Goal: Use online tool/utility: Use online tool/utility

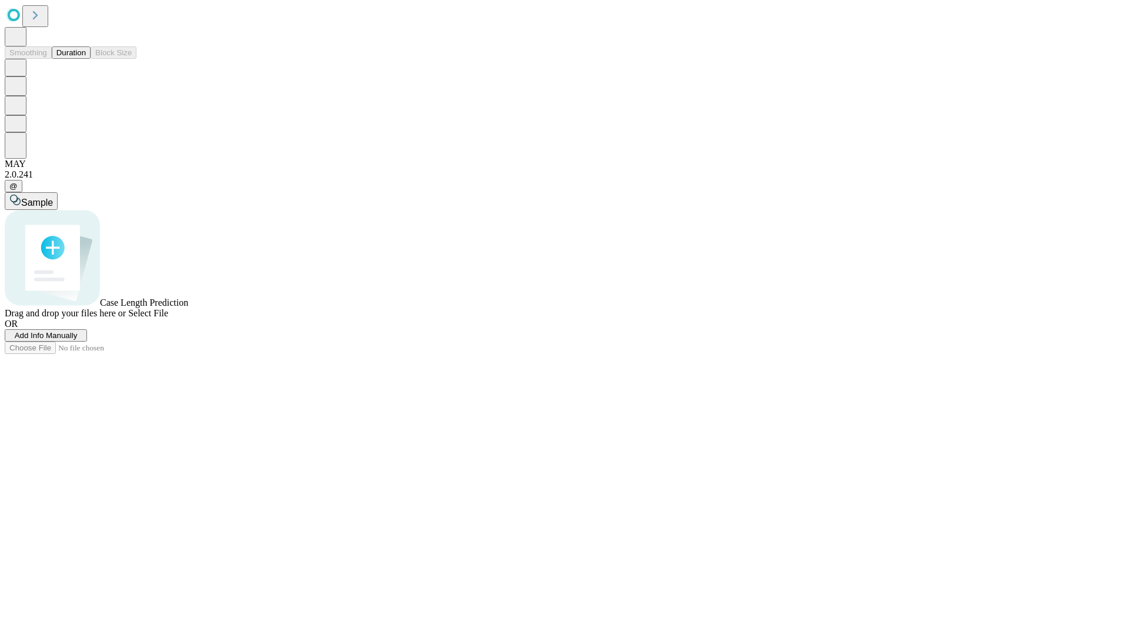
click at [86, 59] on button "Duration" at bounding box center [71, 52] width 39 height 12
click at [78, 340] on span "Add Info Manually" at bounding box center [46, 335] width 63 height 9
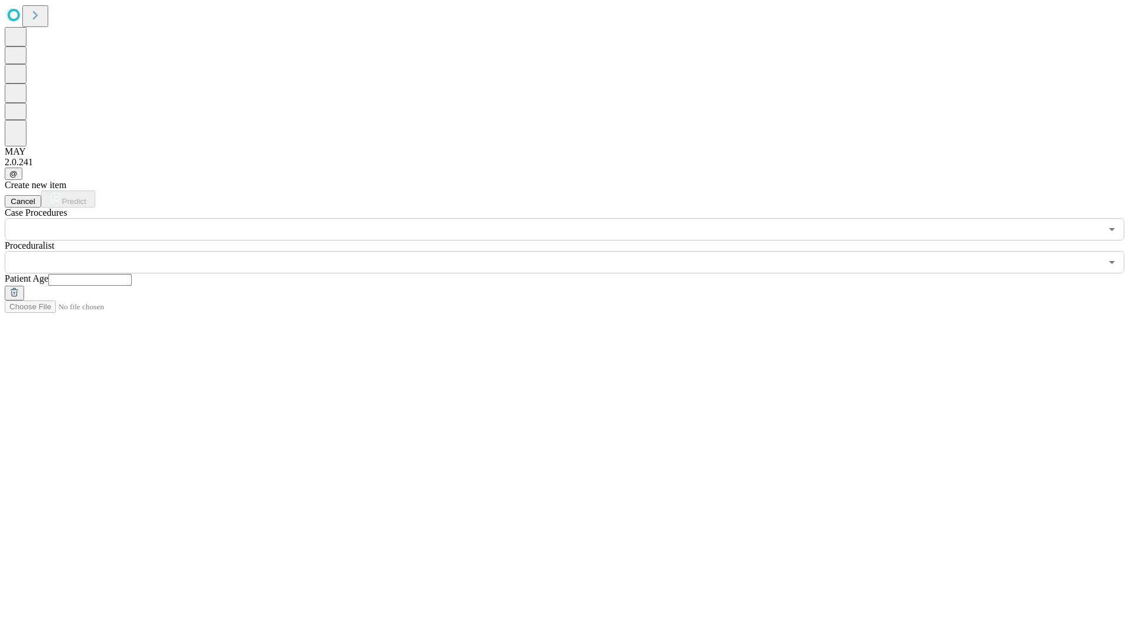
click at [132, 274] on input "text" at bounding box center [89, 280] width 83 height 12
type input "**"
click at [573, 251] on input "text" at bounding box center [553, 262] width 1096 height 22
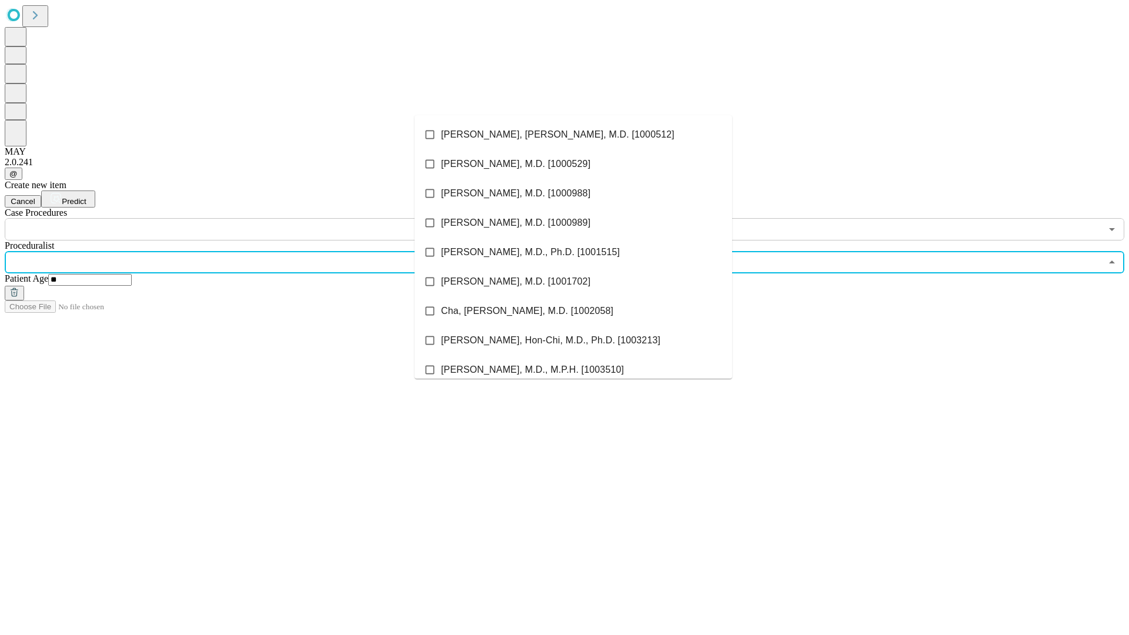
click at [573, 135] on li "[PERSON_NAME], [PERSON_NAME], M.D. [1000512]" at bounding box center [572, 134] width 317 height 29
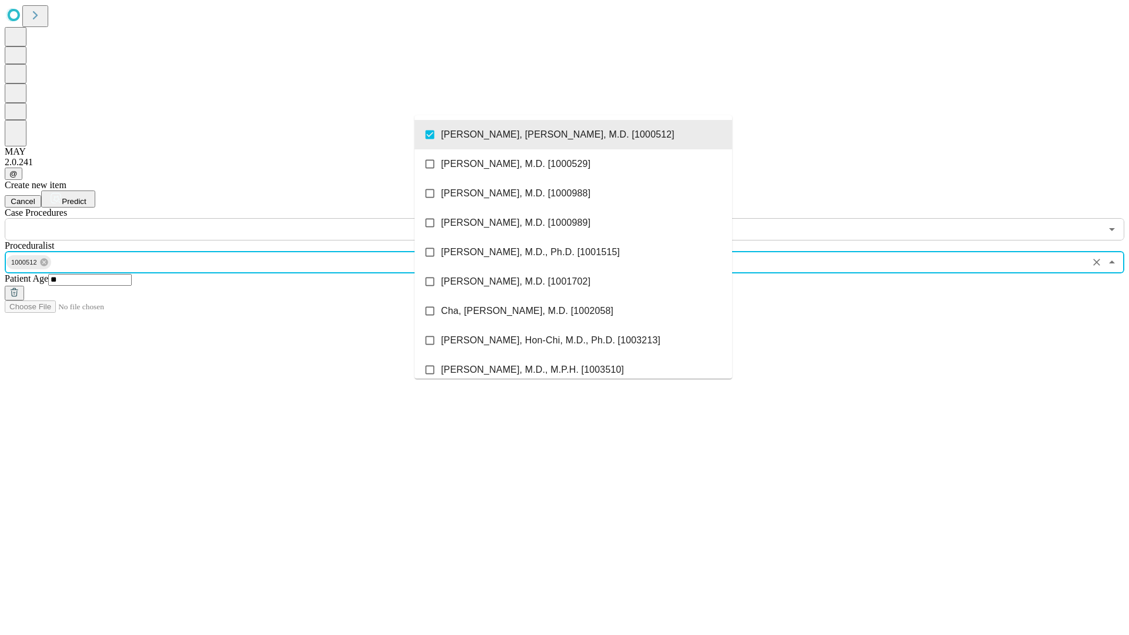
click at [247, 218] on input "text" at bounding box center [553, 229] width 1096 height 22
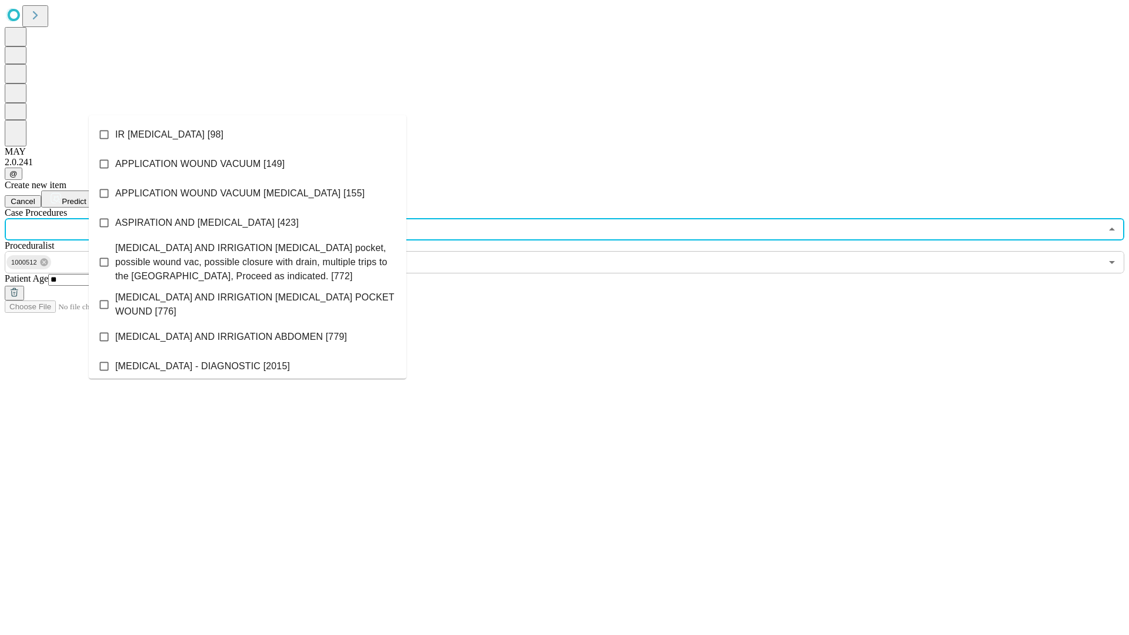
click at [247, 135] on li "IR [MEDICAL_DATA] [98]" at bounding box center [247, 134] width 317 height 29
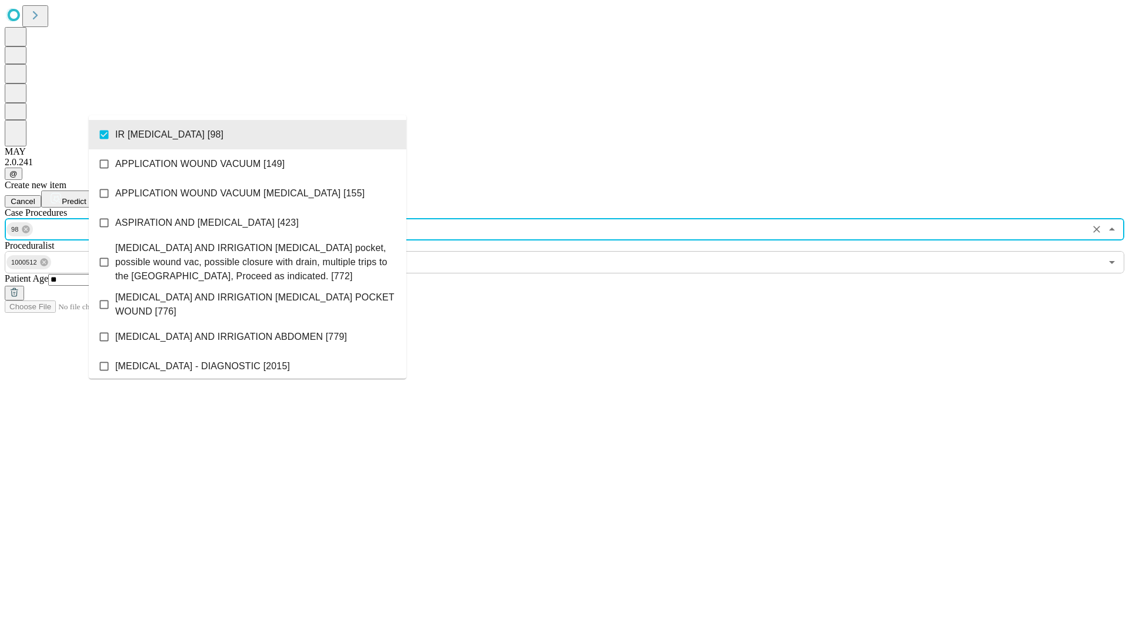
click at [86, 197] on span "Predict" at bounding box center [74, 201] width 24 height 9
